Goal: Task Accomplishment & Management: Manage account settings

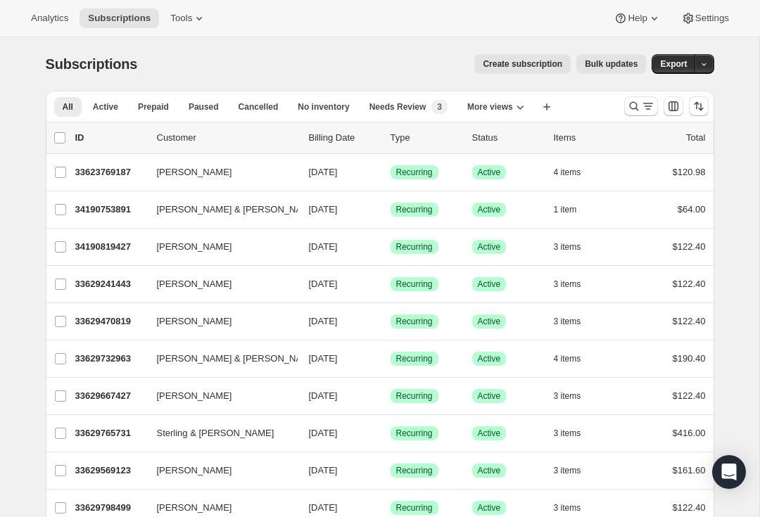
click at [635, 109] on icon "Search and filter results" at bounding box center [634, 106] width 14 height 14
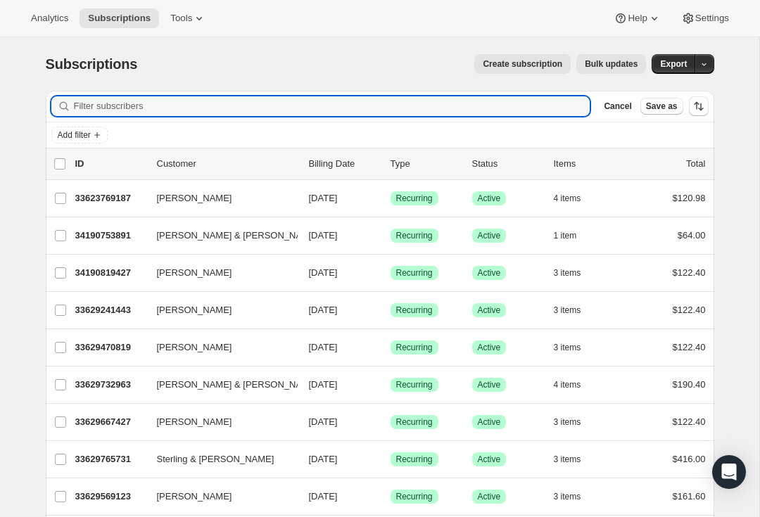
click at [293, 102] on input "Filter subscribers" at bounding box center [332, 106] width 516 height 20
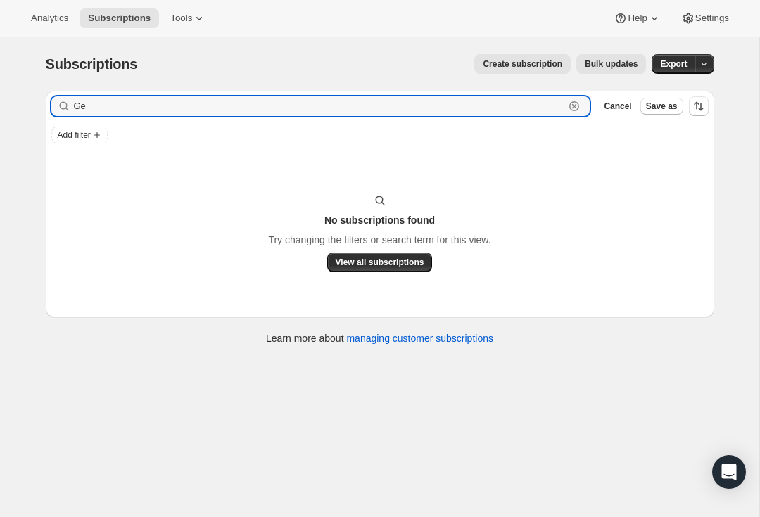
type input "G"
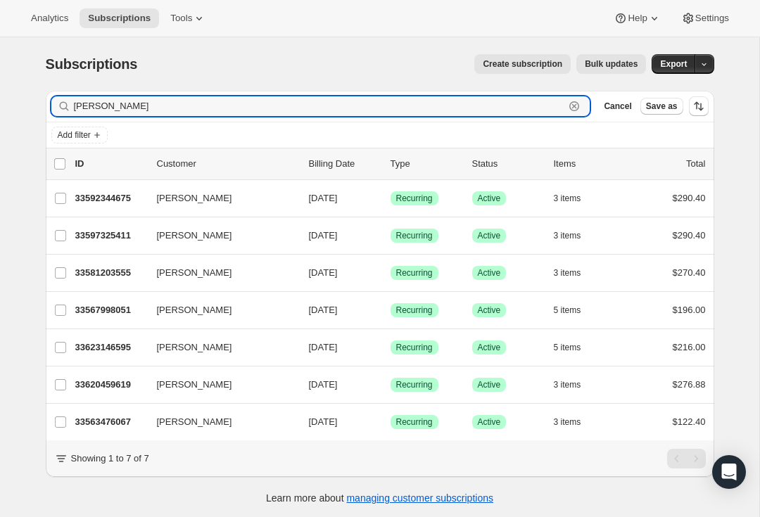
type input "[PERSON_NAME]"
click at [102, 236] on p "33597325411" at bounding box center [110, 236] width 70 height 14
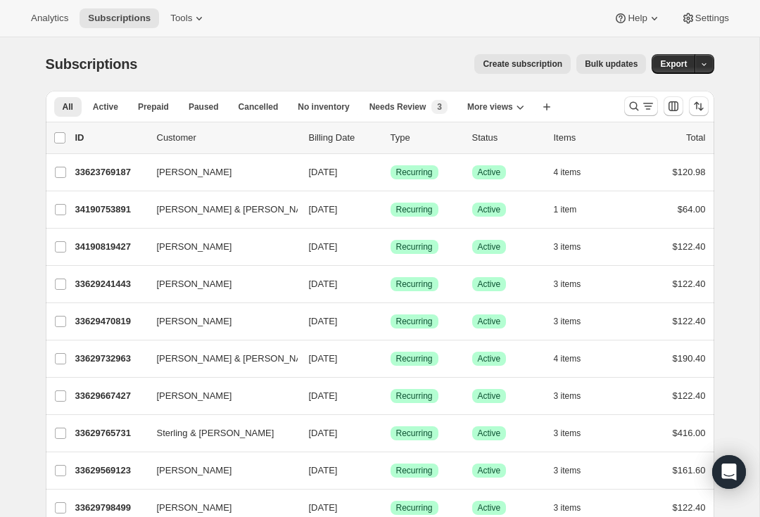
click at [642, 98] on button "Search and filter results" at bounding box center [641, 106] width 34 height 20
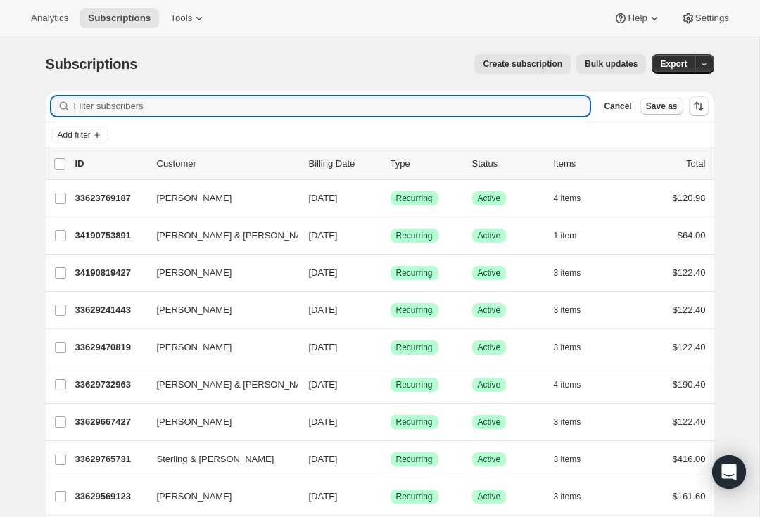
click at [255, 108] on input "Filter subscribers" at bounding box center [332, 106] width 516 height 20
type input "Jeanni"
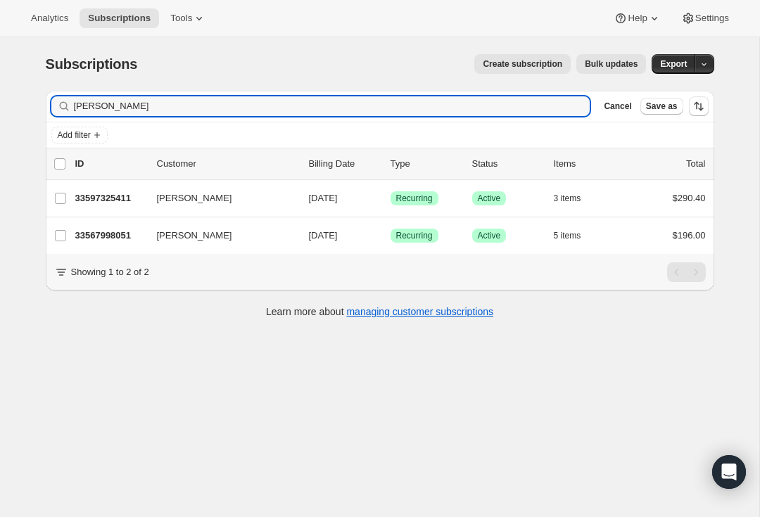
click at [106, 237] on p "33567998051" at bounding box center [110, 236] width 70 height 14
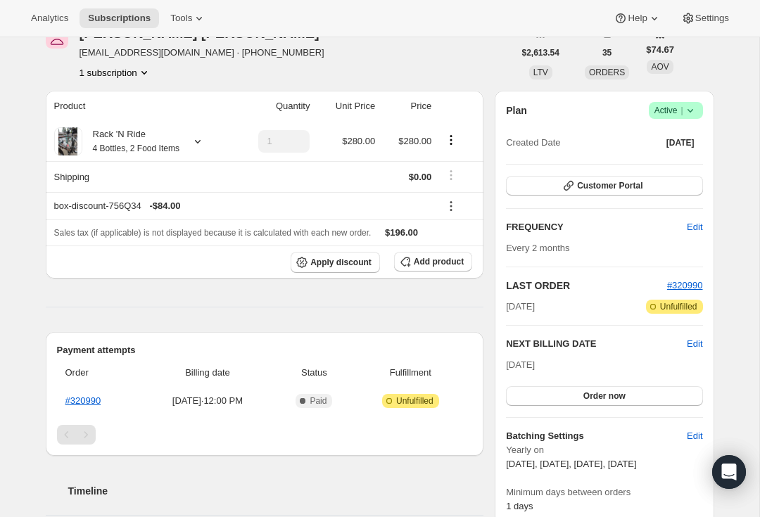
scroll to position [81, 0]
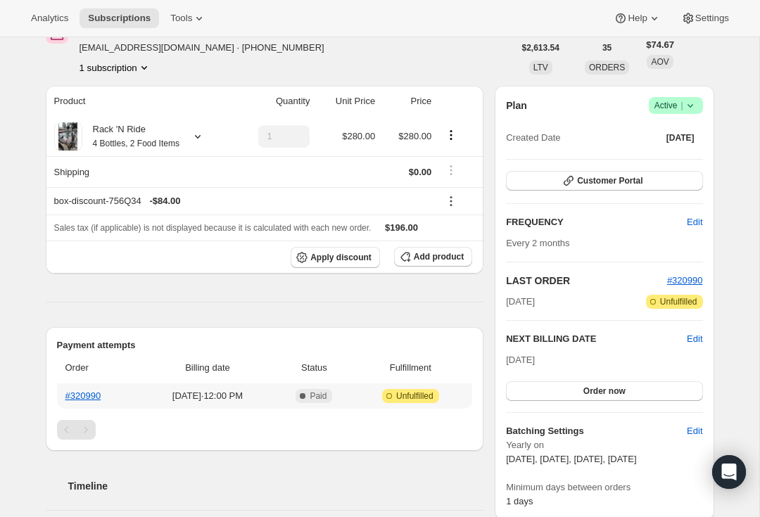
click at [82, 392] on link "#320990" at bounding box center [83, 395] width 36 height 11
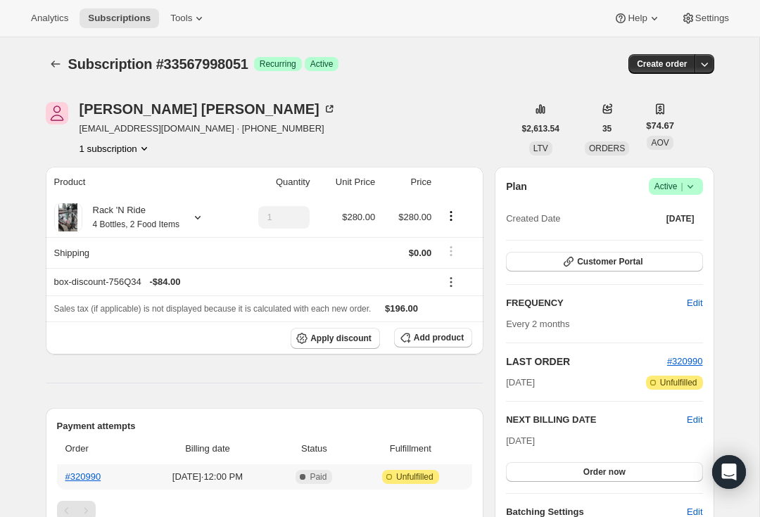
scroll to position [0, 0]
